Goal: Task Accomplishment & Management: Use online tool/utility

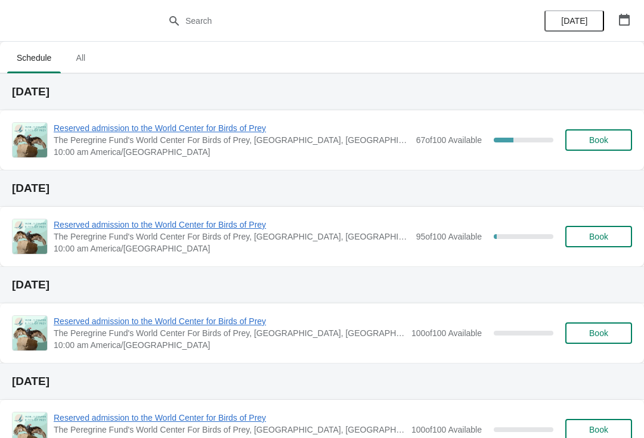
click at [244, 124] on span "Reserved admission to the World Center for Birds of Prey" at bounding box center [232, 128] width 357 height 12
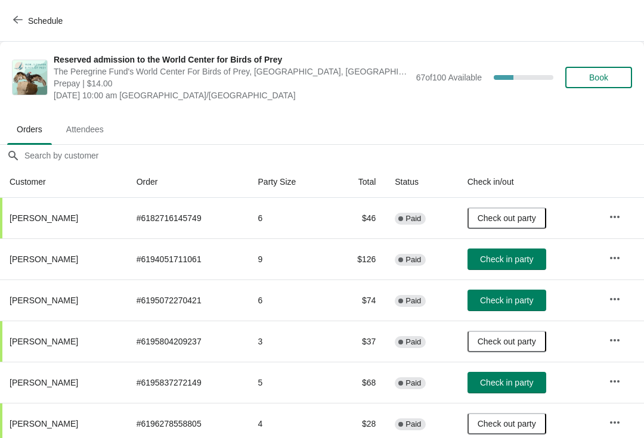
click at [539, 253] on button "Check in party" at bounding box center [507, 259] width 79 height 21
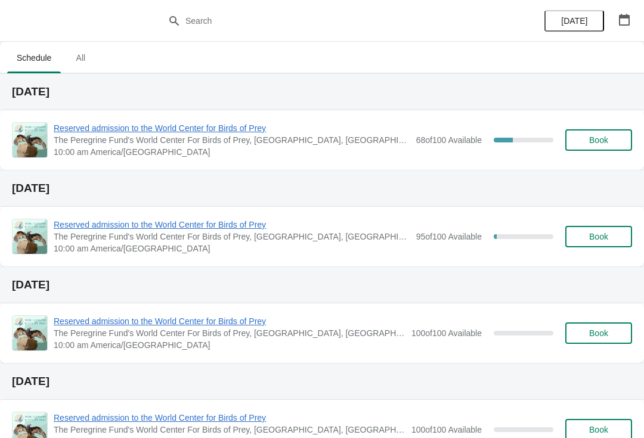
click at [161, 129] on span "Reserved admission to the World Center for Birds of Prey" at bounding box center [232, 128] width 357 height 12
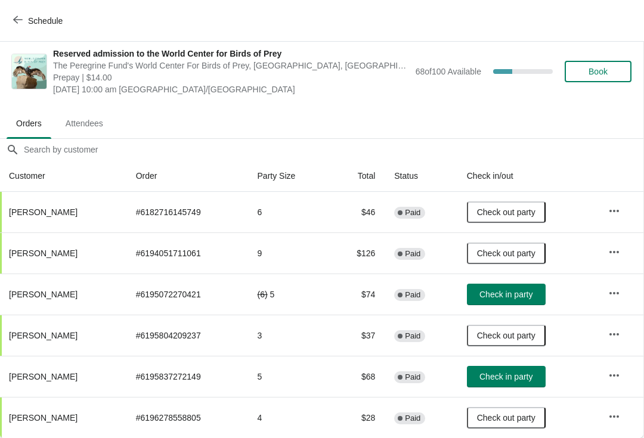
scroll to position [6, 1]
click at [525, 285] on button "Check in party" at bounding box center [506, 294] width 79 height 21
